Goal: Transaction & Acquisition: Purchase product/service

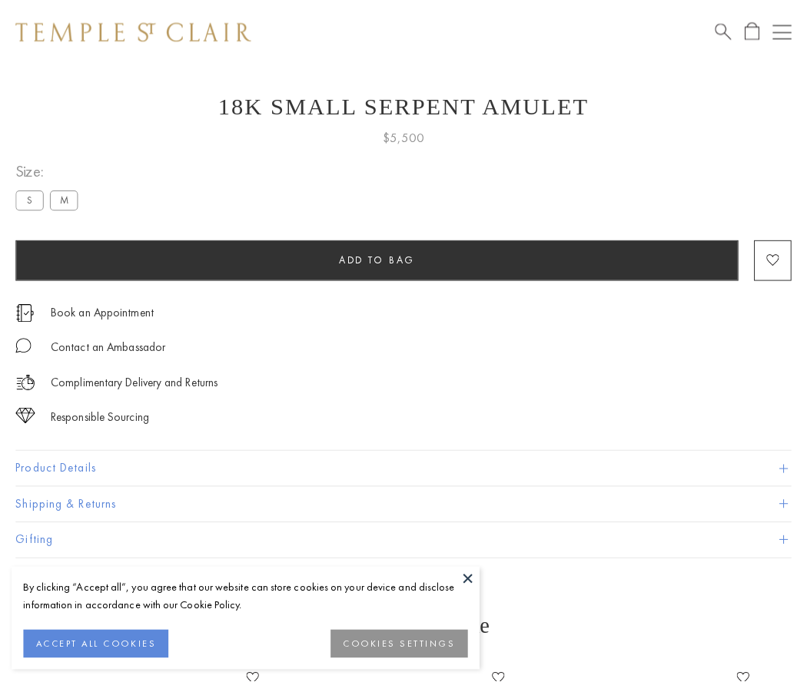
scroll to position [61, 0]
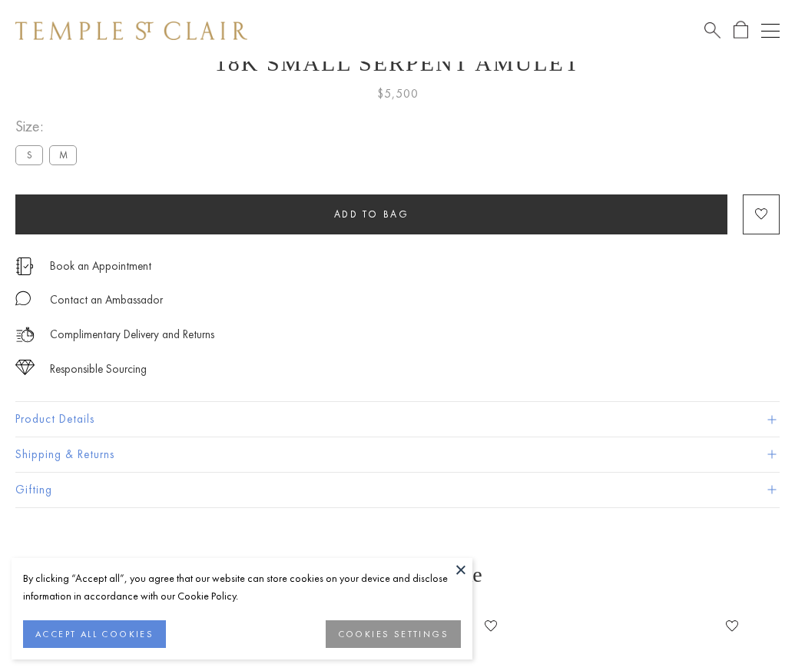
click at [371, 214] on span "Add to bag" at bounding box center [371, 213] width 75 height 13
